Goal: Task Accomplishment & Management: Manage account settings

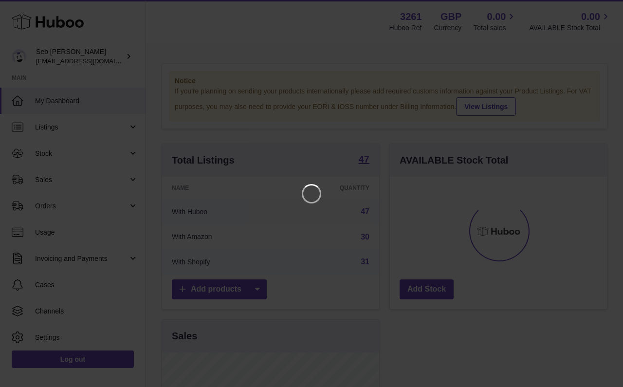
scroll to position [152, 217]
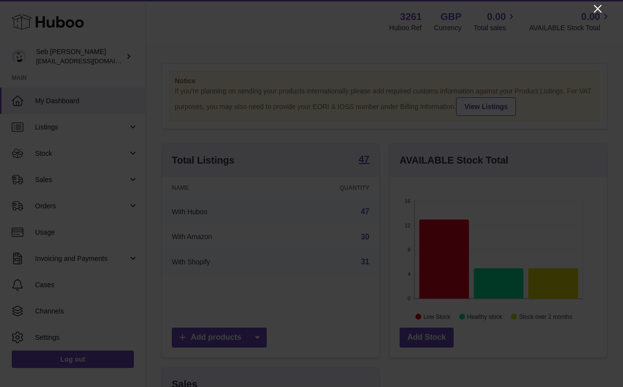
click at [600, 7] on icon "Close" at bounding box center [598, 9] width 8 height 8
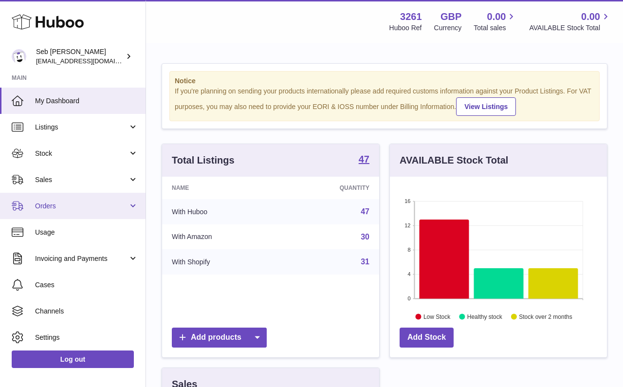
click at [101, 197] on link "Orders" at bounding box center [73, 206] width 146 height 26
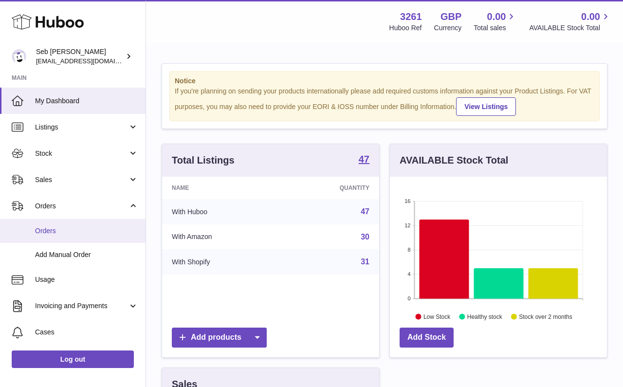
click at [103, 226] on span "Orders" at bounding box center [86, 230] width 103 height 9
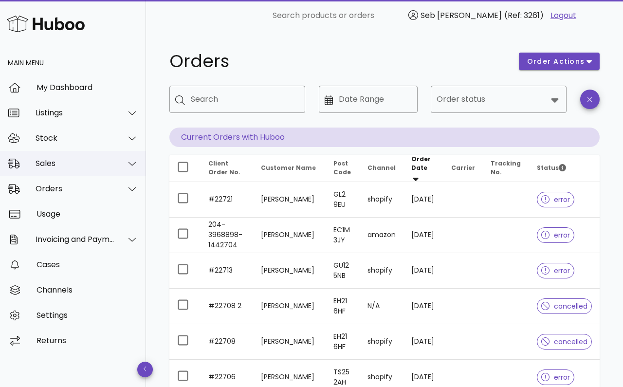
click at [67, 169] on div "Sales" at bounding box center [73, 163] width 146 height 25
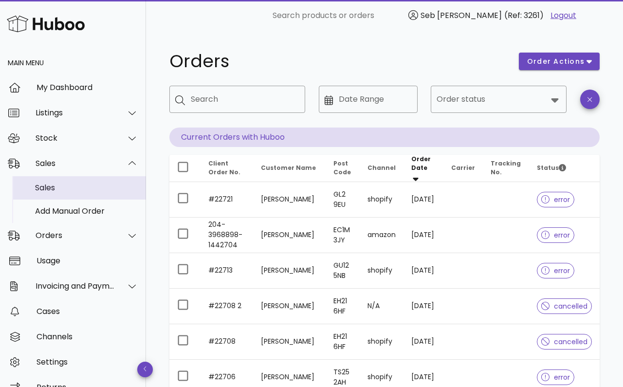
click at [67, 196] on div "Sales" at bounding box center [86, 187] width 103 height 21
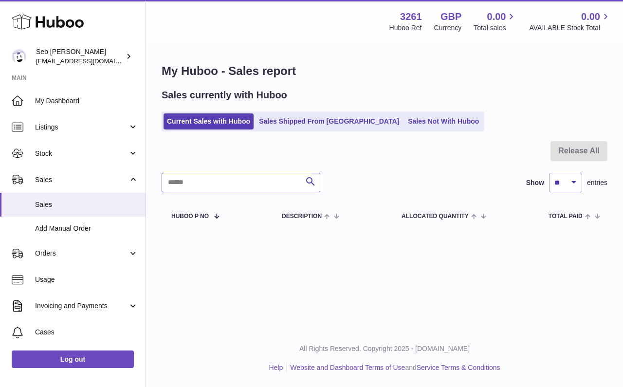
click at [210, 182] on input "text" at bounding box center [241, 182] width 159 height 19
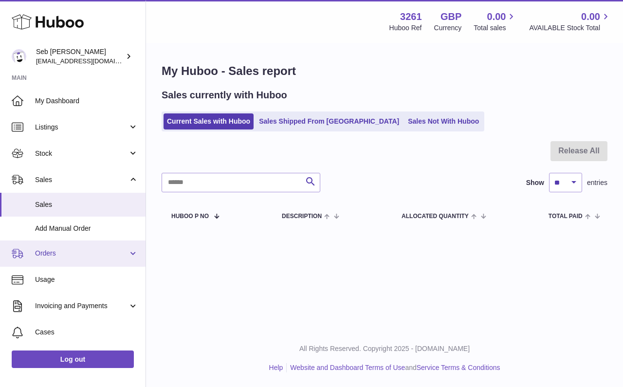
click at [73, 250] on span "Orders" at bounding box center [81, 253] width 93 height 9
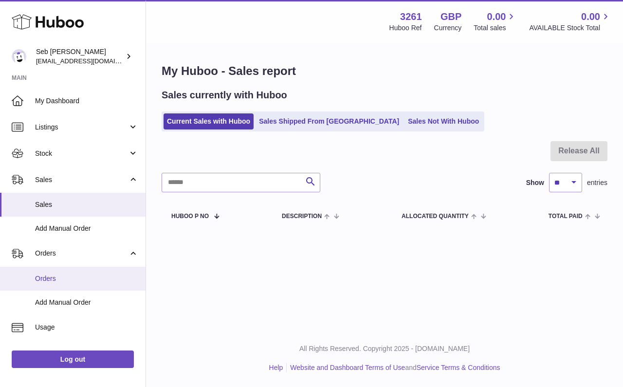
click at [69, 275] on span "Orders" at bounding box center [86, 278] width 103 height 9
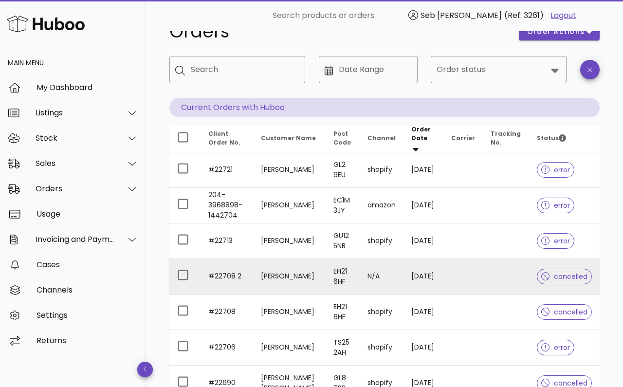
scroll to position [30, 0]
click at [228, 277] on td "#22708 2" at bounding box center [227, 277] width 53 height 36
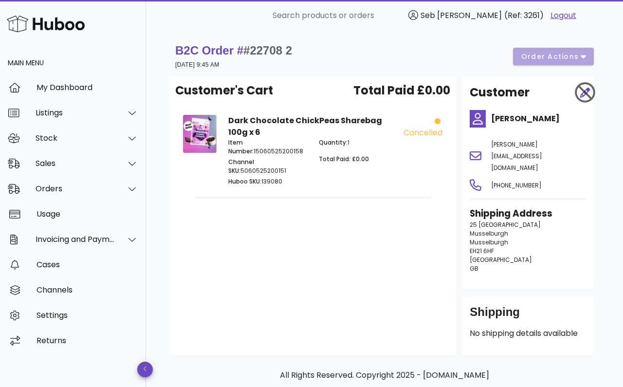
click at [576, 55] on div "B2C Order # #22708 2 11 August 2025 at 9:45 AM order actions" at bounding box center [384, 56] width 419 height 27
click at [87, 166] on div "Sales" at bounding box center [75, 163] width 79 height 9
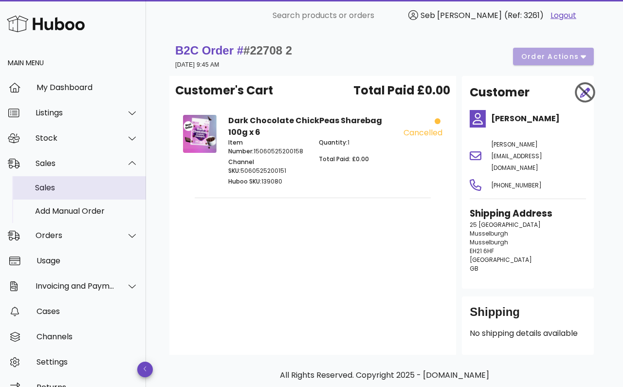
click at [87, 183] on div "Sales" at bounding box center [86, 187] width 103 height 21
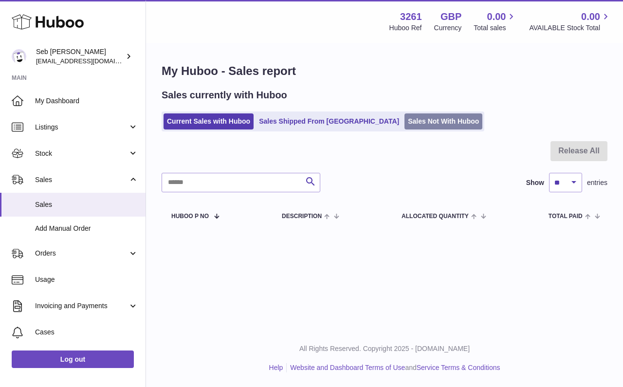
click at [405, 120] on link "Sales Not With Huboo" at bounding box center [444, 121] width 78 height 16
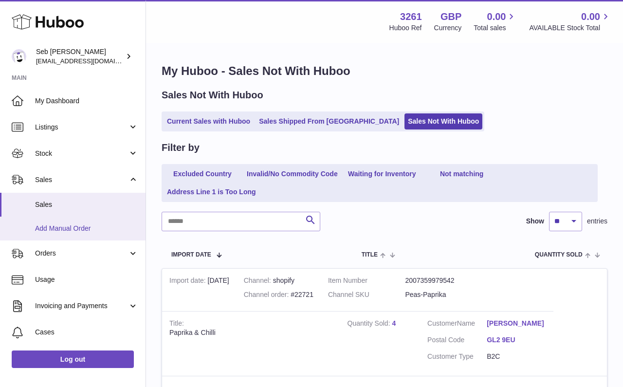
click at [107, 229] on span "Add Manual Order" at bounding box center [86, 228] width 103 height 9
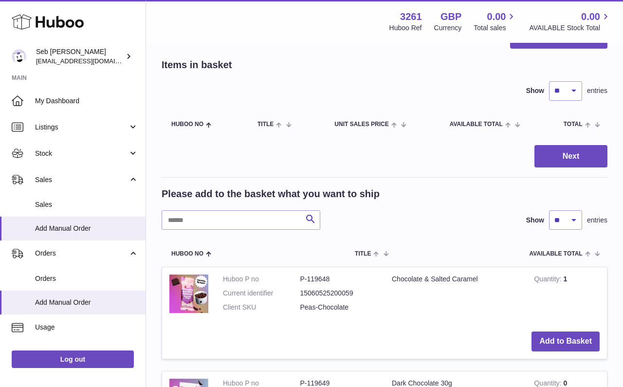
scroll to position [38, 0]
click at [233, 224] on input "text" at bounding box center [241, 219] width 159 height 19
type input "*********"
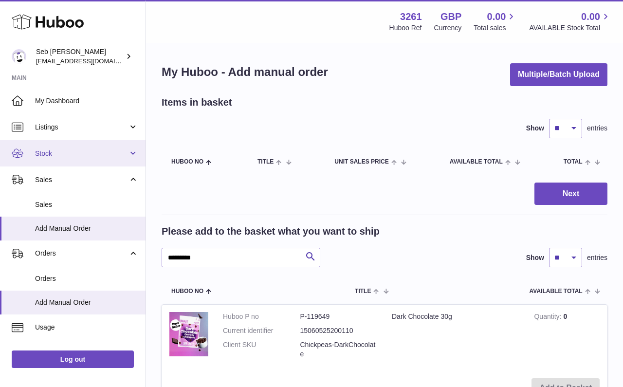
click at [75, 150] on span "Stock" at bounding box center [81, 153] width 93 height 9
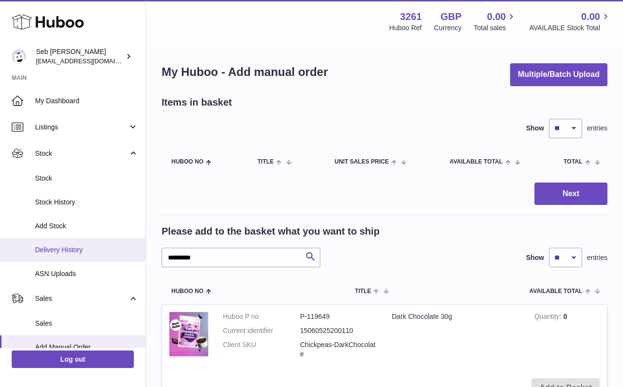
click at [92, 241] on link "Delivery History" at bounding box center [73, 250] width 146 height 24
